Goal: Task Accomplishment & Management: Use online tool/utility

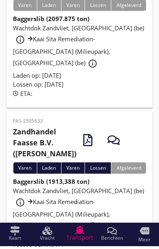
scroll to position [268, 0]
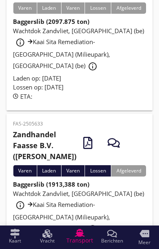
click at [97, 222] on span "Wachtdok Zandvliet, [GEOGRAPHIC_DATA] (be) info_outline Kaai Sita Remediation-[…" at bounding box center [78, 210] width 131 height 43
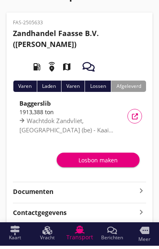
scroll to position [16, 0]
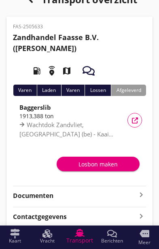
click at [140, 199] on icon "keyboard_arrow_right" at bounding box center [141, 195] width 10 height 10
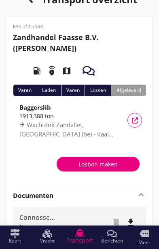
click at [119, 248] on div "Voeg bestand toe" at bounding box center [118, 248] width 42 height 8
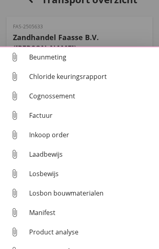
click at [59, 101] on div "Cognossement" at bounding box center [90, 96] width 123 height 10
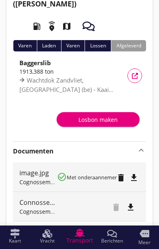
scroll to position [61, 0]
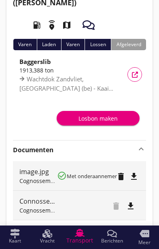
click at [119, 236] on button "Voeg bestand toe" at bounding box center [118, 231] width 49 height 11
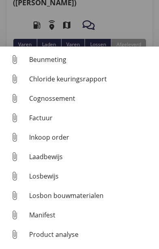
click at [41, 64] on div "Beunmeting" at bounding box center [90, 60] width 123 height 10
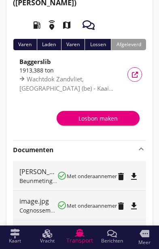
click at [78, 177] on small "Met onderaannemer" at bounding box center [92, 175] width 50 height 7
click at [122, 177] on icon "delete" at bounding box center [121, 176] width 10 height 10
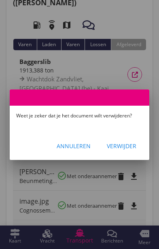
click at [129, 150] on div "Verwijder" at bounding box center [122, 145] width 30 height 8
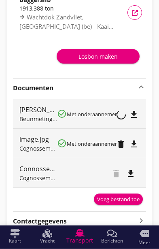
scroll to position [128, 0]
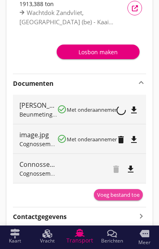
click at [124, 191] on div "Voeg bestand toe" at bounding box center [118, 195] width 42 height 8
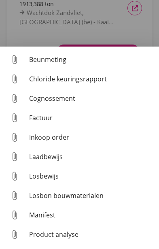
click at [58, 64] on div "Beunmeting" at bounding box center [90, 60] width 123 height 10
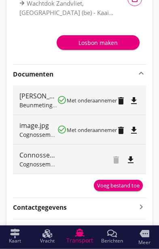
scroll to position [161, 0]
